Goal: Task Accomplishment & Management: Manage account settings

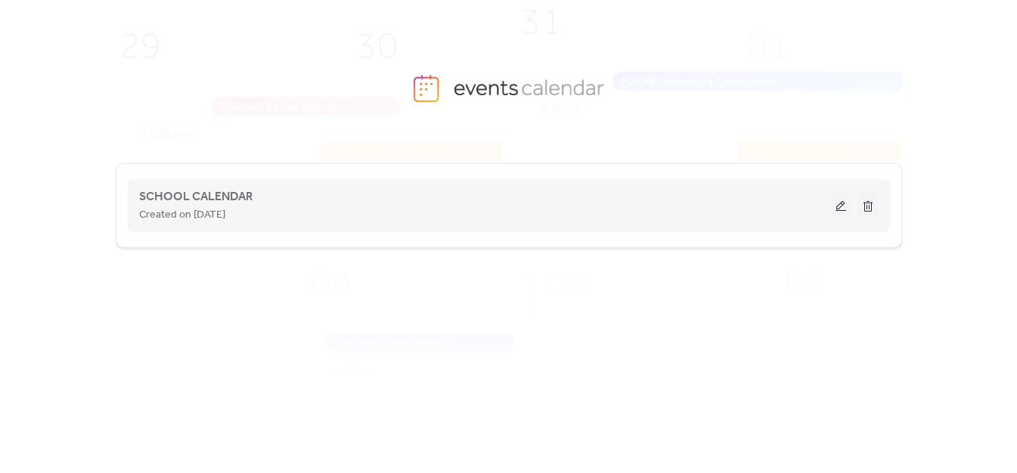
click at [844, 209] on button at bounding box center [840, 205] width 21 height 23
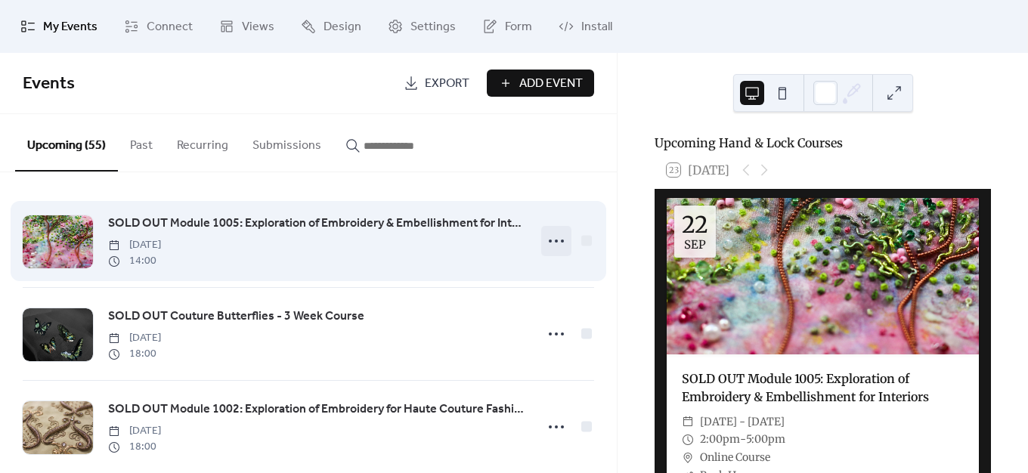
click at [557, 240] on icon at bounding box center [556, 241] width 24 height 24
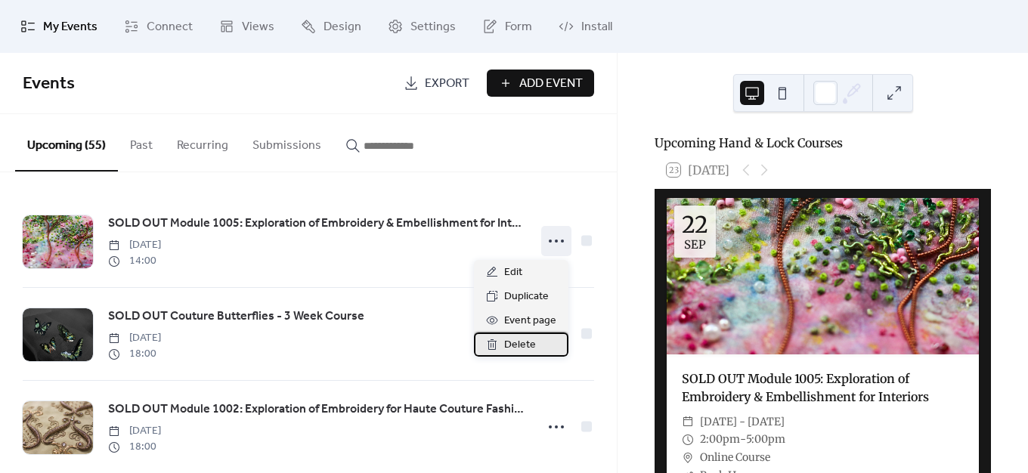
click at [527, 347] on span "Delete" at bounding box center [520, 345] width 32 height 18
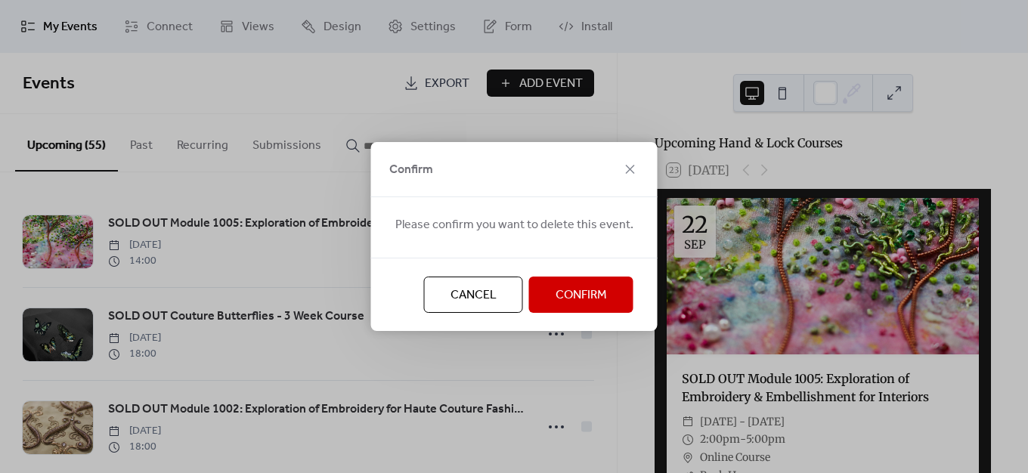
click at [556, 300] on span "Confirm" at bounding box center [581, 296] width 51 height 18
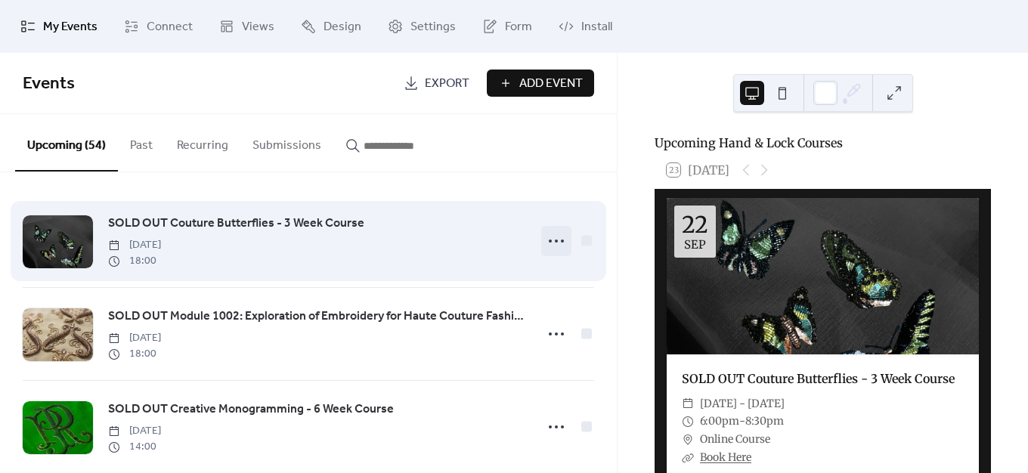
click at [554, 239] on icon at bounding box center [556, 241] width 24 height 24
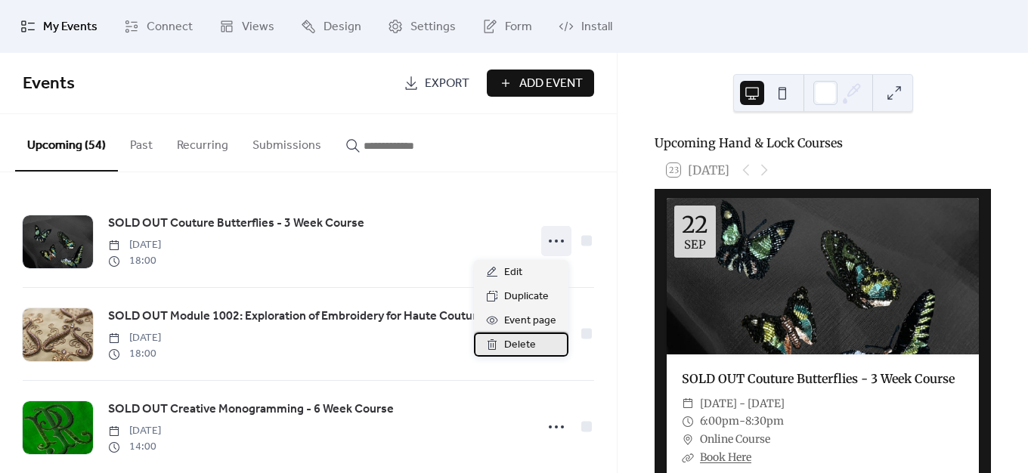
click at [515, 347] on span "Delete" at bounding box center [520, 345] width 32 height 18
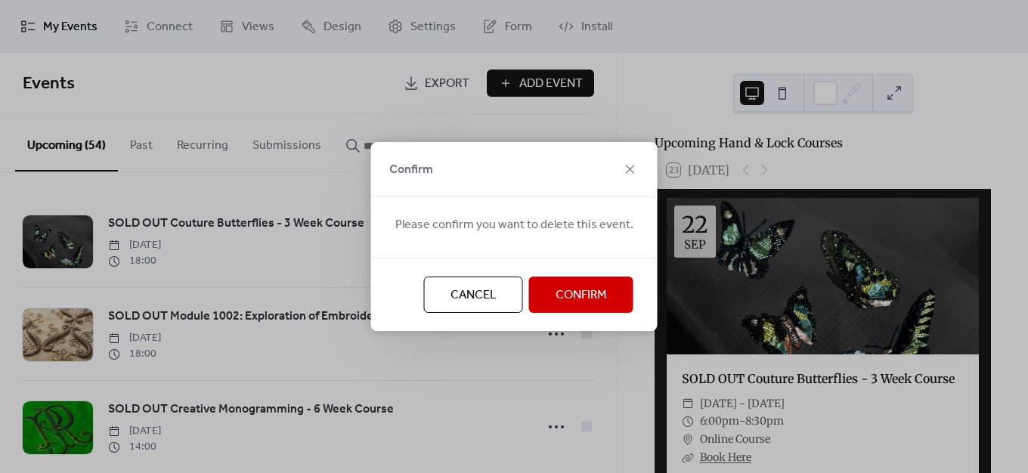
click at [565, 301] on span "Confirm" at bounding box center [581, 296] width 51 height 18
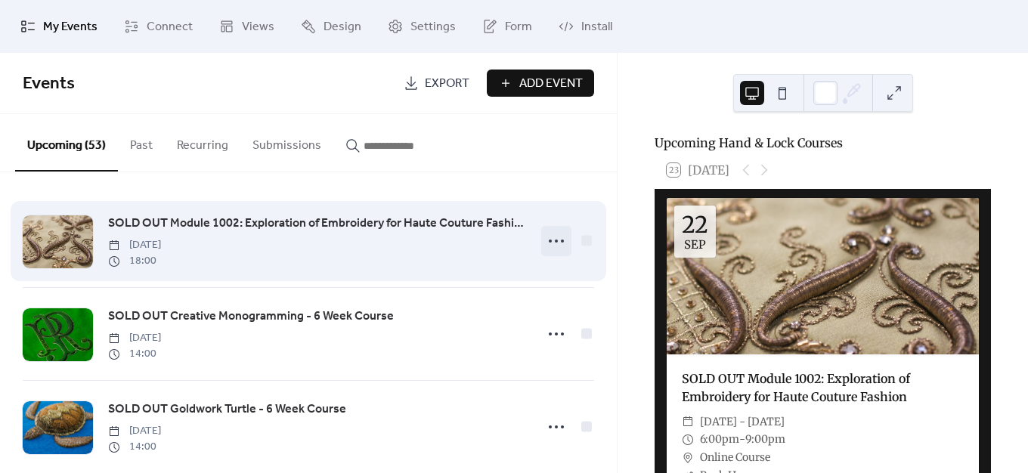
click at [560, 239] on icon at bounding box center [556, 241] width 24 height 24
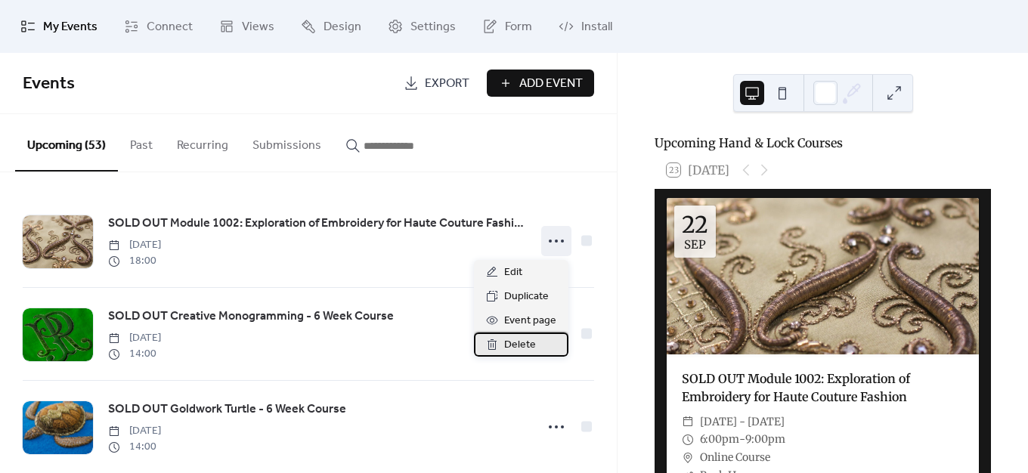
click at [543, 346] on div "Delete" at bounding box center [521, 345] width 95 height 24
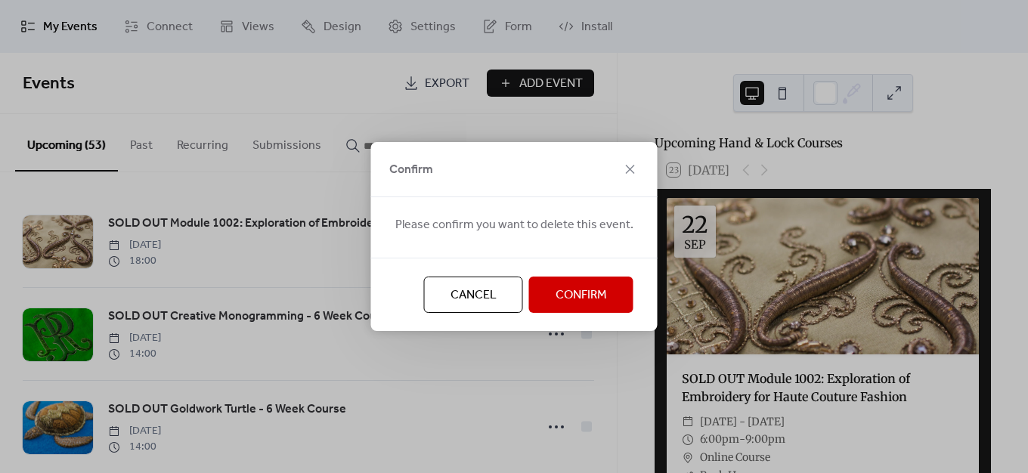
click at [569, 294] on span "Confirm" at bounding box center [581, 296] width 51 height 18
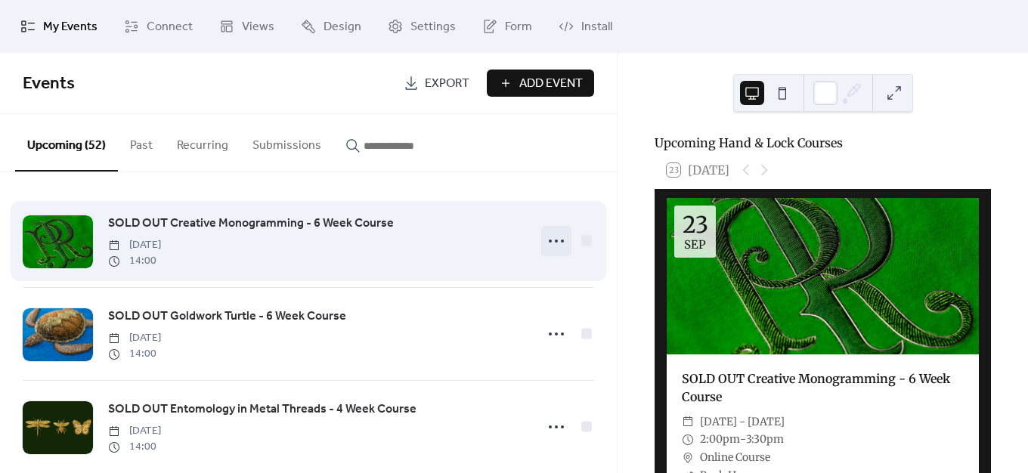
click at [559, 244] on icon at bounding box center [556, 241] width 24 height 24
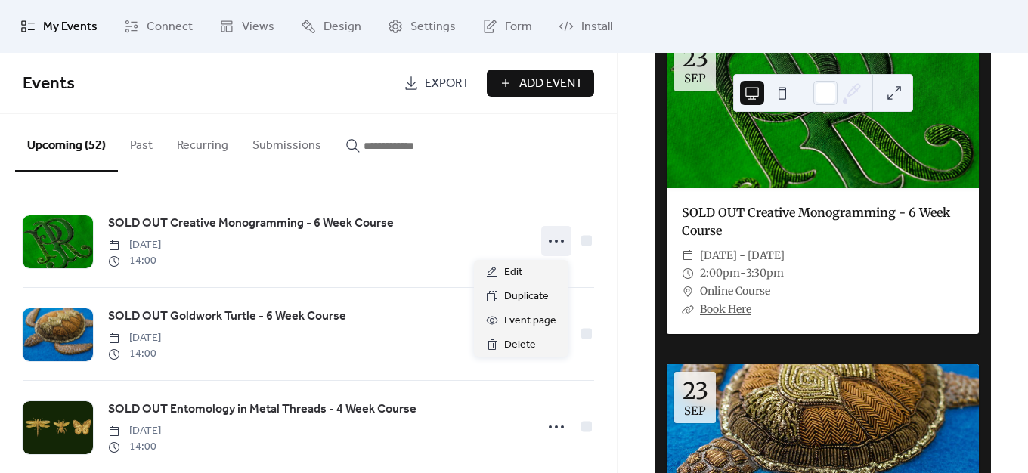
scroll to position [76, 0]
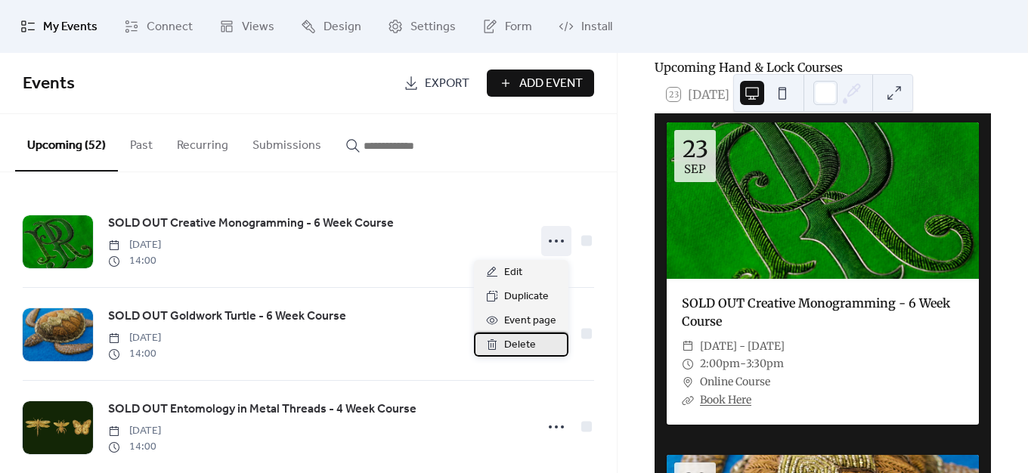
click at [529, 349] on span "Delete" at bounding box center [520, 345] width 32 height 18
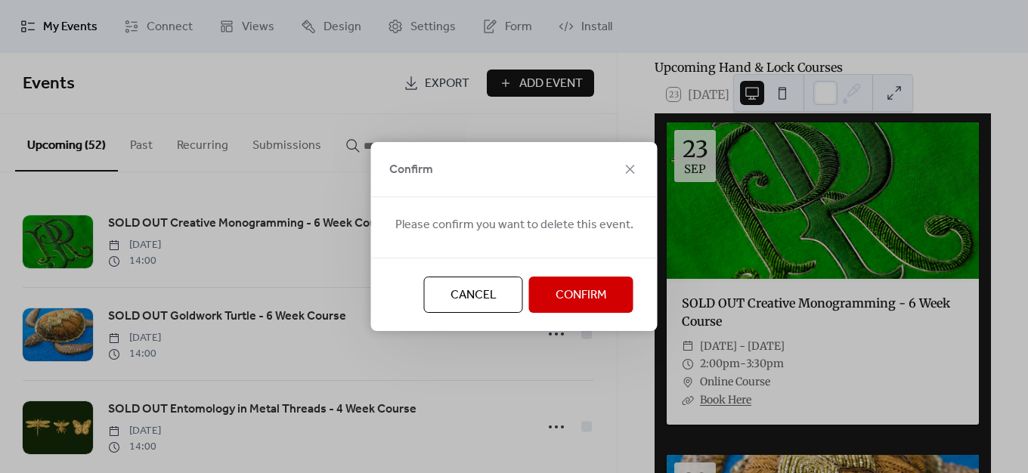
click at [560, 301] on span "Confirm" at bounding box center [581, 296] width 51 height 18
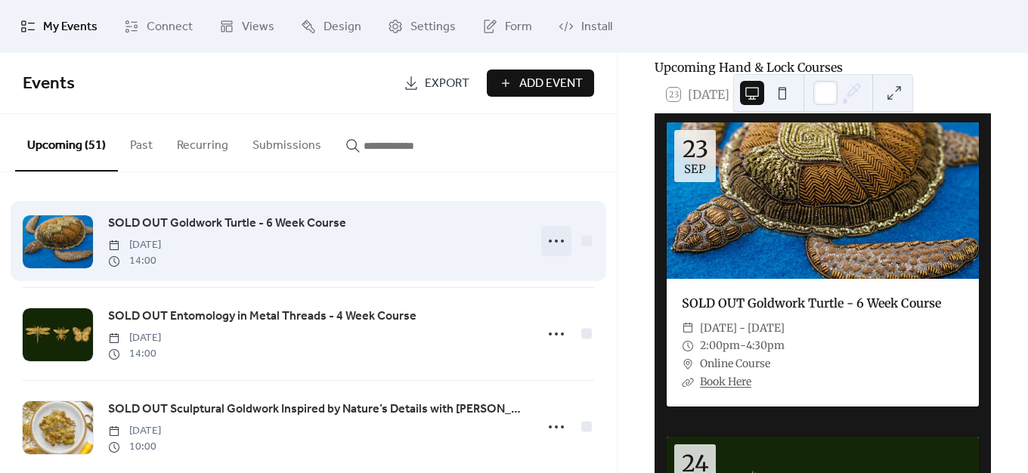
click at [558, 243] on icon at bounding box center [556, 241] width 24 height 24
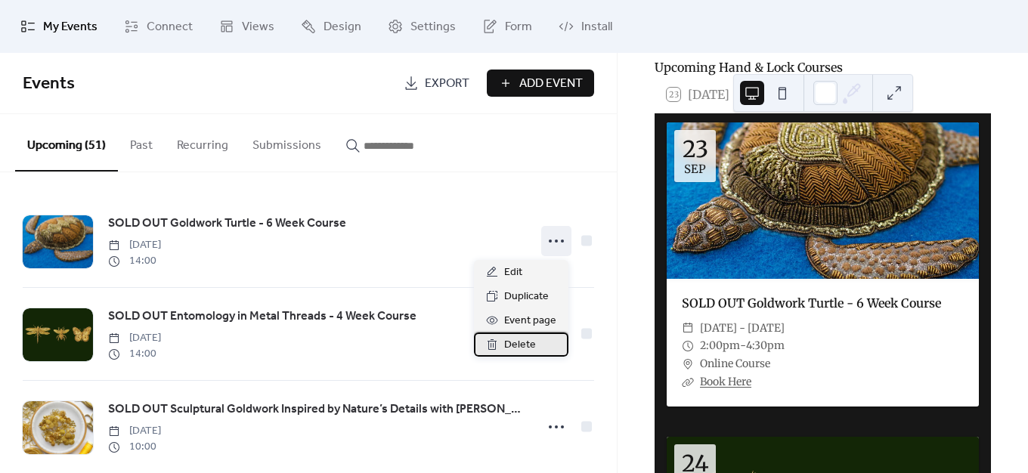
click at [523, 345] on span "Delete" at bounding box center [520, 345] width 32 height 18
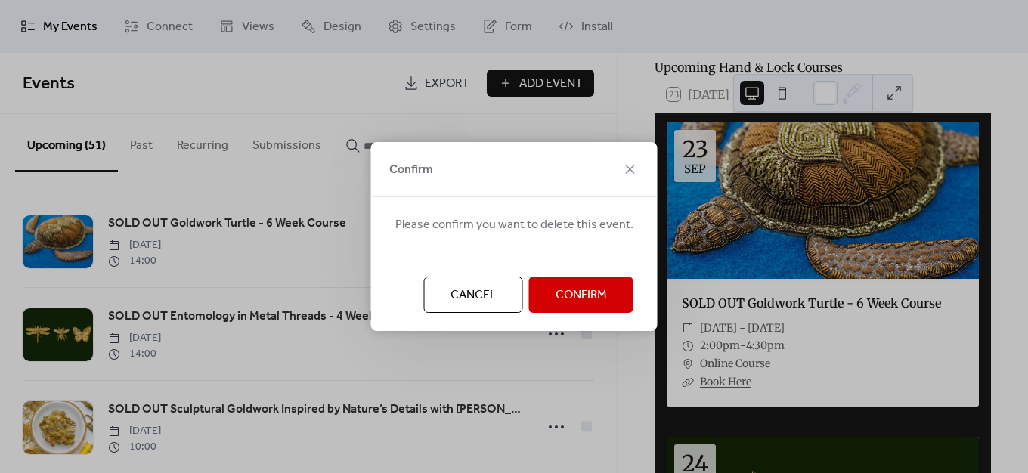
click at [538, 294] on button "Confirm" at bounding box center [581, 295] width 104 height 36
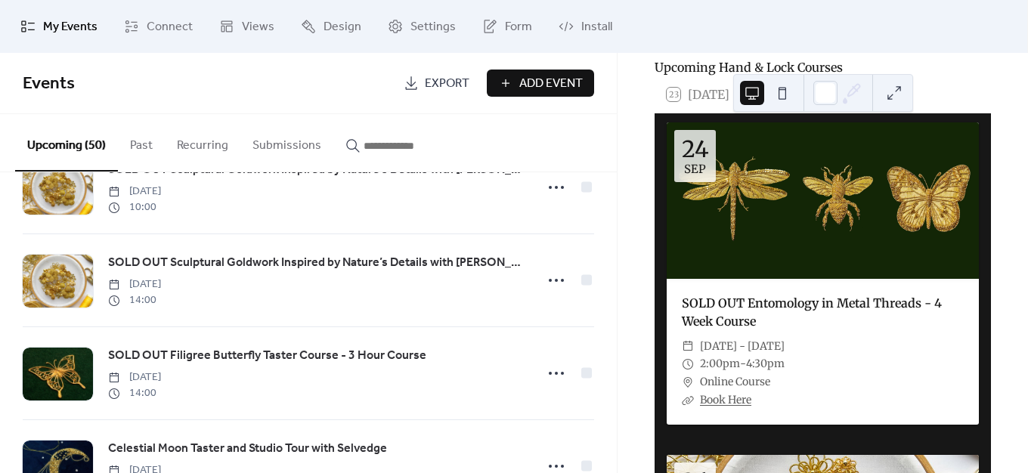
scroll to position [0, 0]
